Goal: Information Seeking & Learning: Learn about a topic

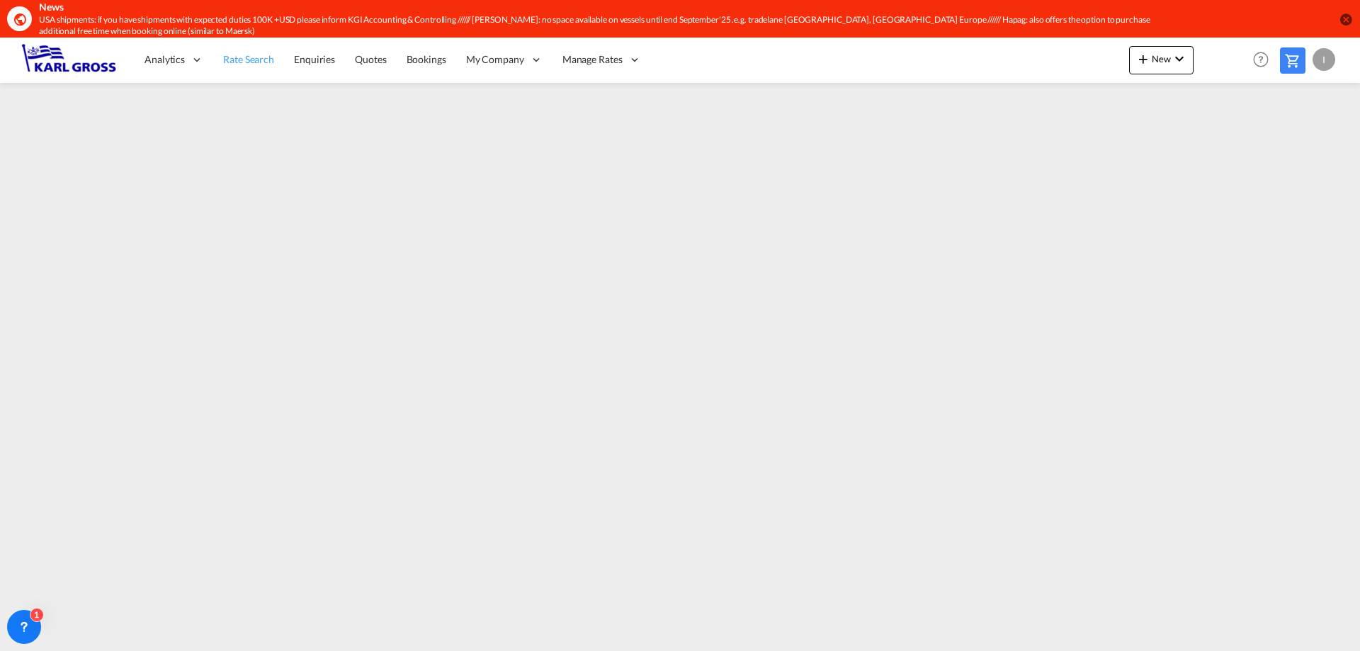
click at [225, 62] on span "Rate Search" at bounding box center [248, 59] width 51 height 12
click at [380, 61] on span "Quotes" at bounding box center [370, 59] width 31 height 12
click at [240, 59] on span "Rate Search" at bounding box center [248, 59] width 51 height 12
click at [28, 621] on icon at bounding box center [24, 627] width 14 height 14
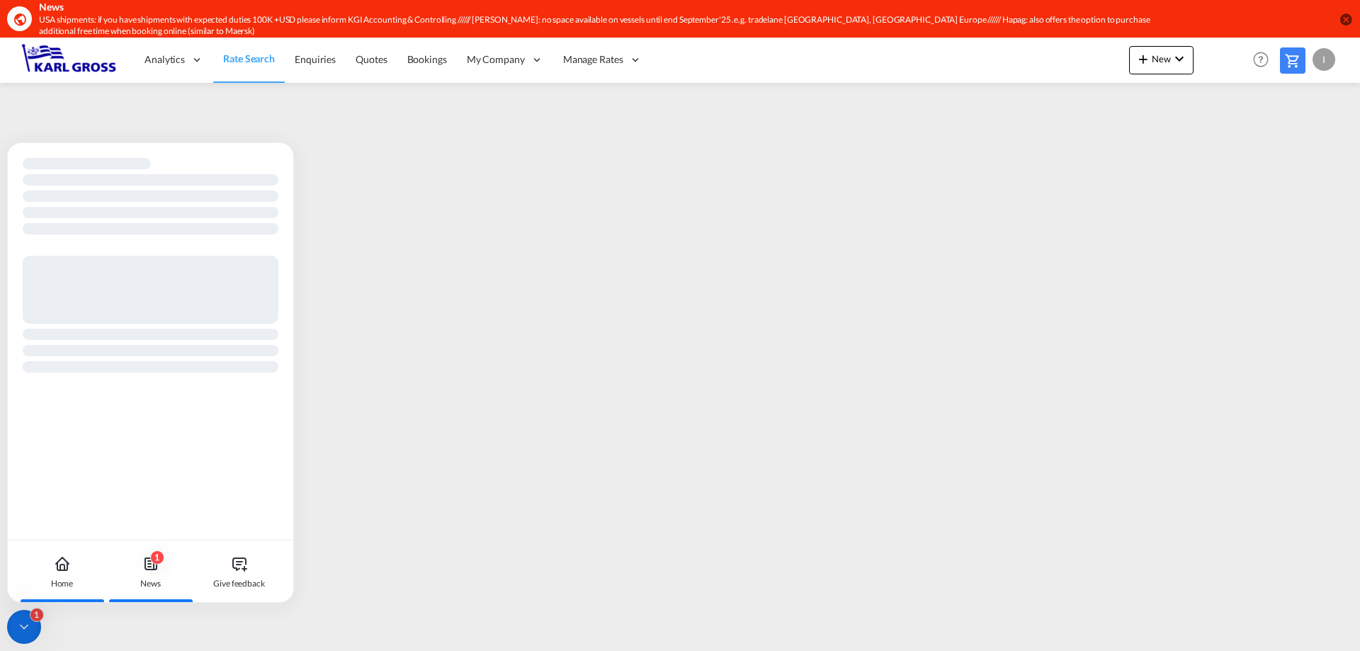
click at [152, 564] on icon at bounding box center [150, 563] width 17 height 17
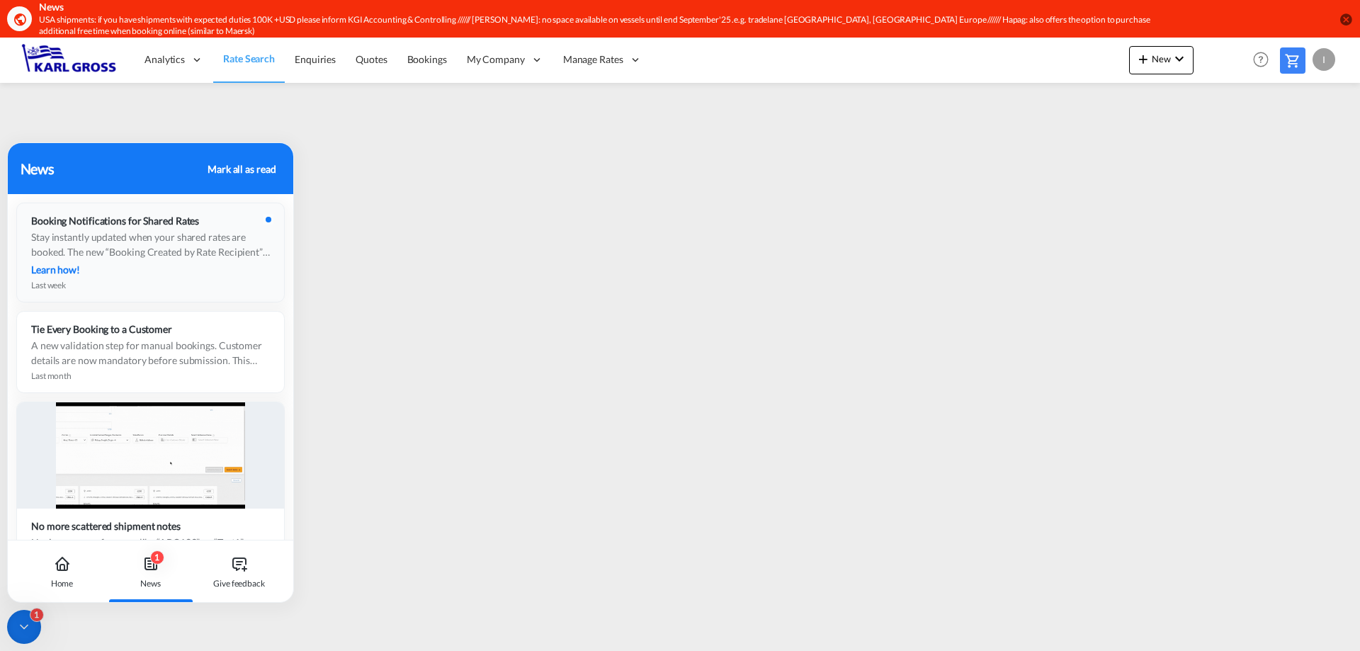
click at [213, 253] on div "Stay instantly updated when your shared rates are booked. The new “Booking Crea…" at bounding box center [150, 244] width 239 height 30
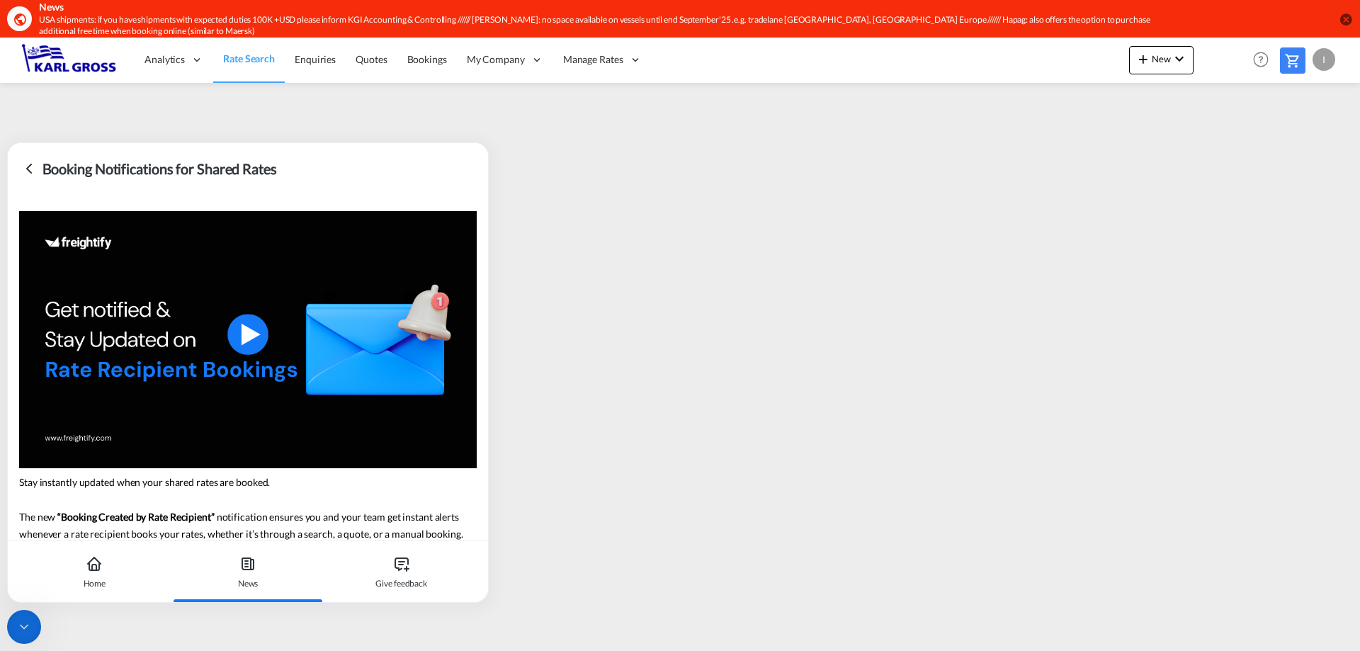
scroll to position [59, 0]
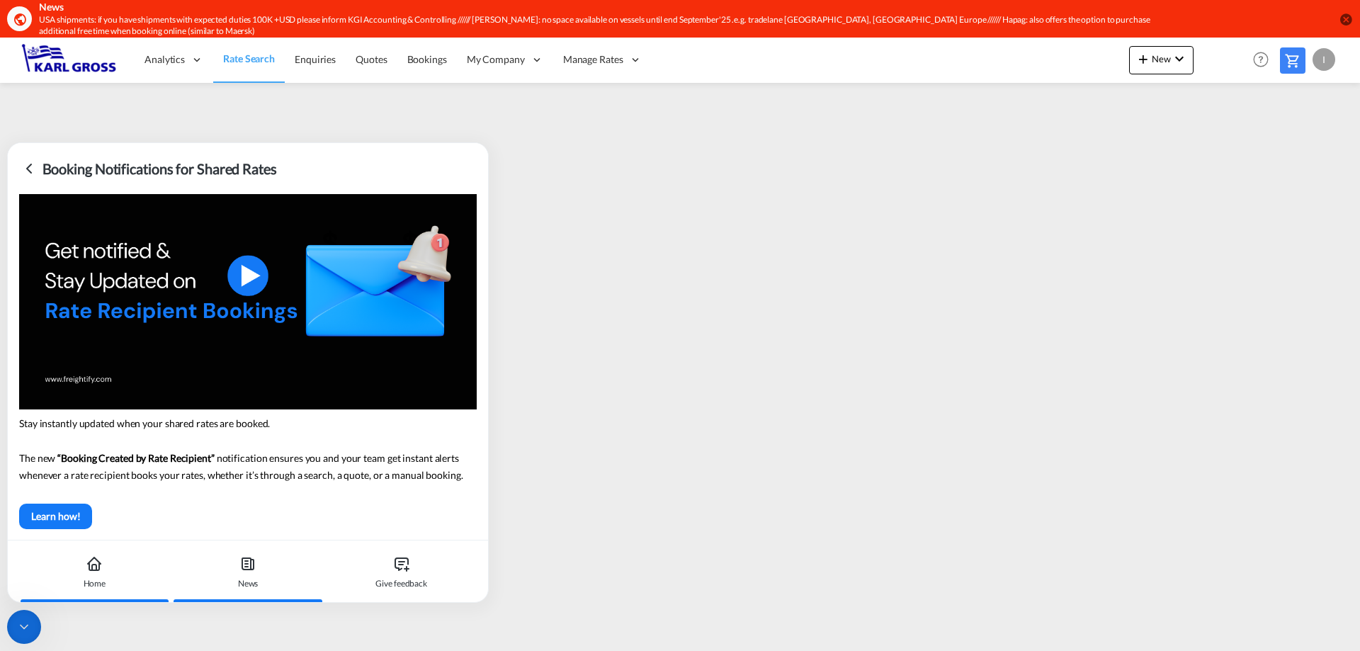
click at [105, 574] on div "Home" at bounding box center [95, 571] width 144 height 62
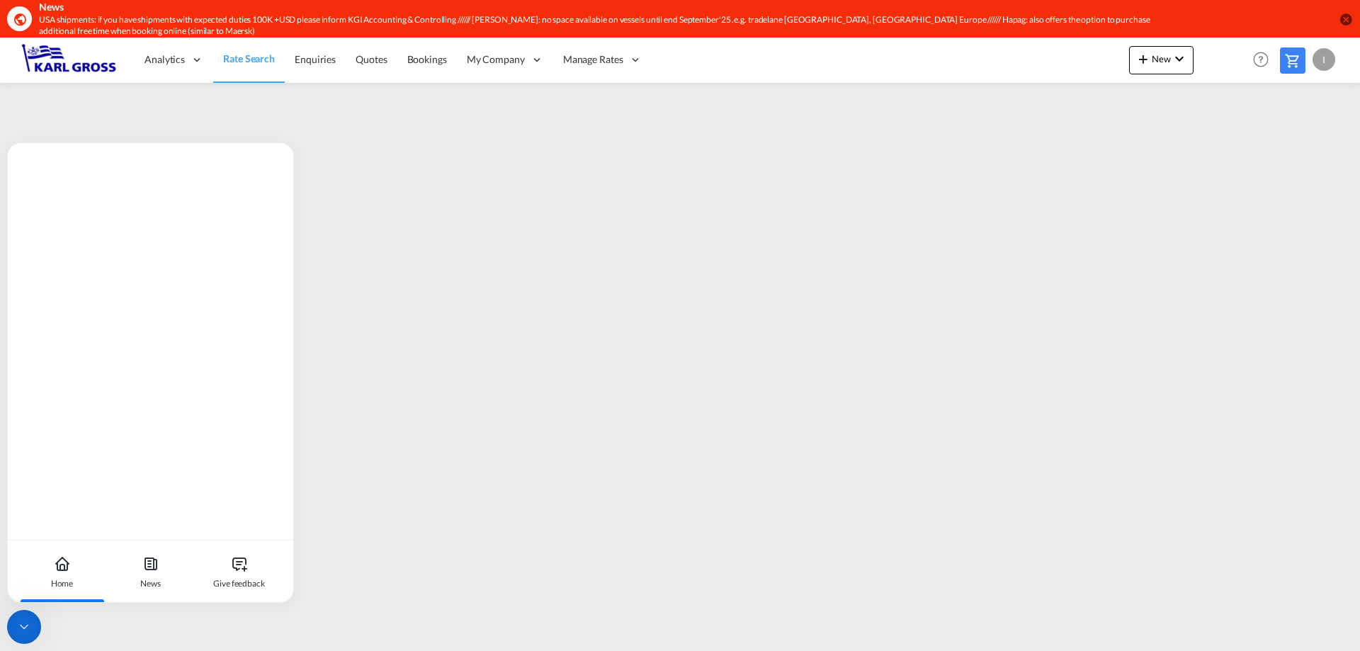
scroll to position [0, 0]
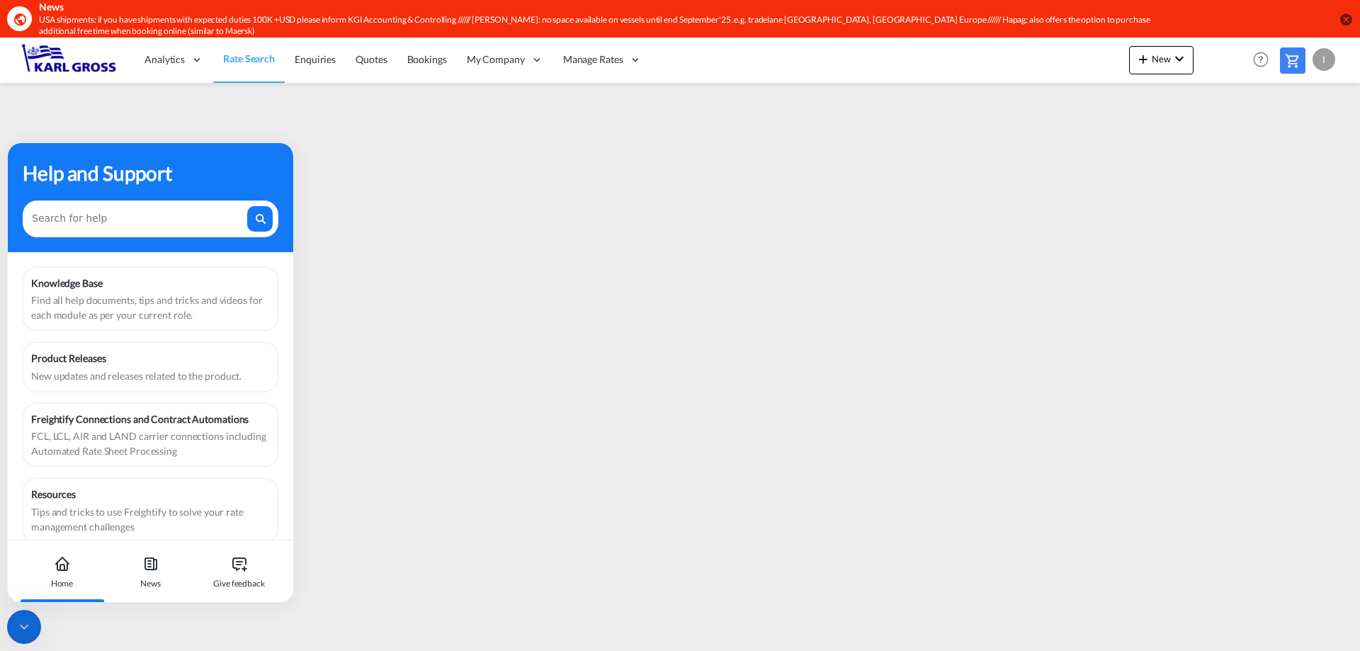
click at [164, 425] on div "Freightify Connections and Contract Automations" at bounding box center [150, 418] width 239 height 15
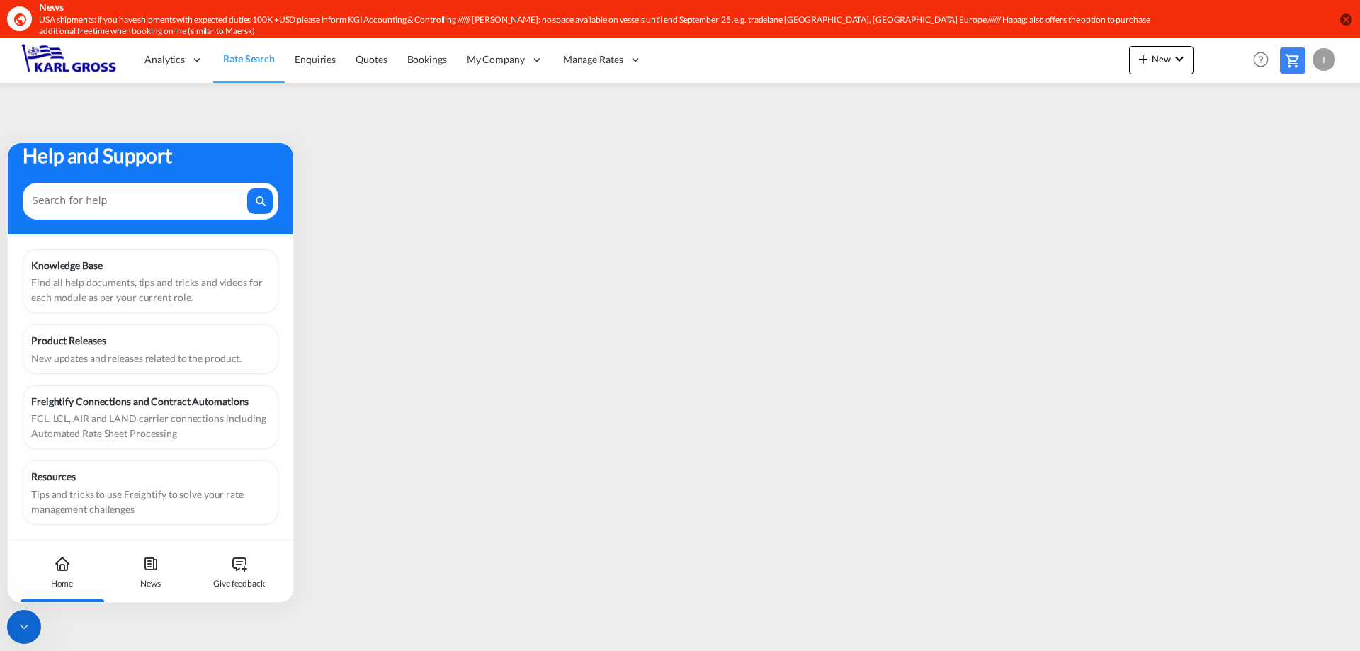
click at [132, 504] on div "Tips and tricks to use Freightify to solve your rate management challenges" at bounding box center [150, 501] width 239 height 30
